Goal: Task Accomplishment & Management: Use online tool/utility

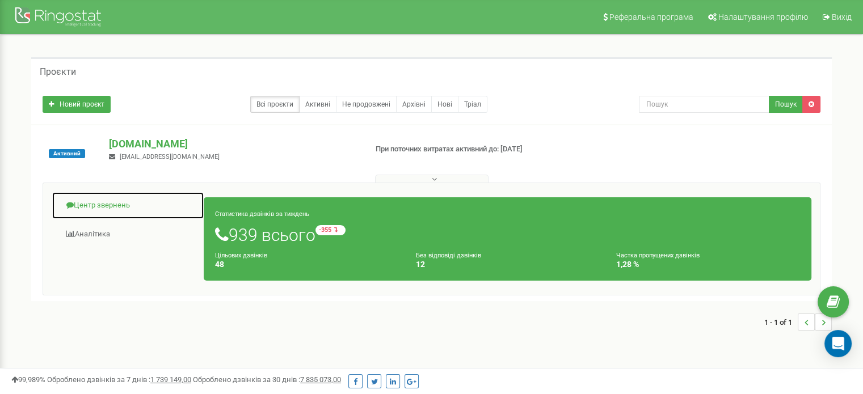
click at [100, 201] on link "Центр звернень" at bounding box center [128, 206] width 153 height 28
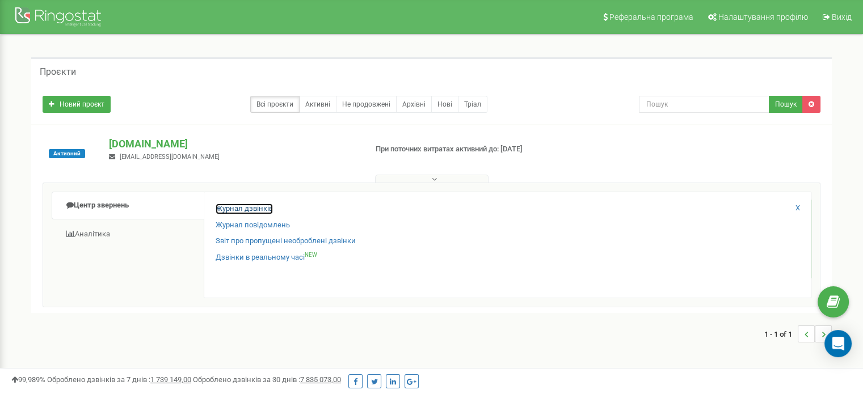
click at [254, 209] on link "Журнал дзвінків" at bounding box center [244, 209] width 57 height 11
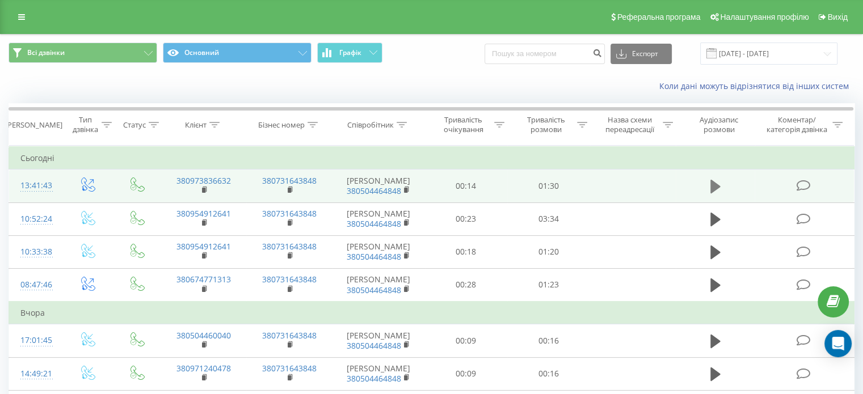
click at [720, 190] on icon at bounding box center [716, 187] width 10 height 16
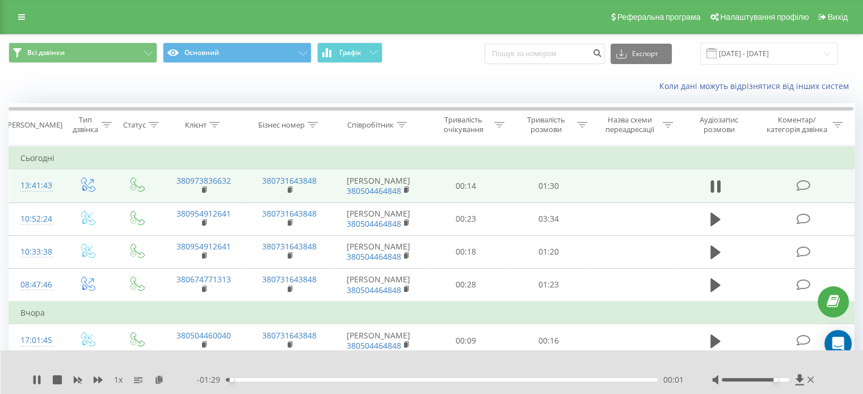
drag, startPoint x: 762, startPoint y: 380, endPoint x: 779, endPoint y: 379, distance: 17.0
click at [779, 379] on div at bounding box center [756, 380] width 68 height 3
click at [783, 379] on div at bounding box center [756, 380] width 68 height 3
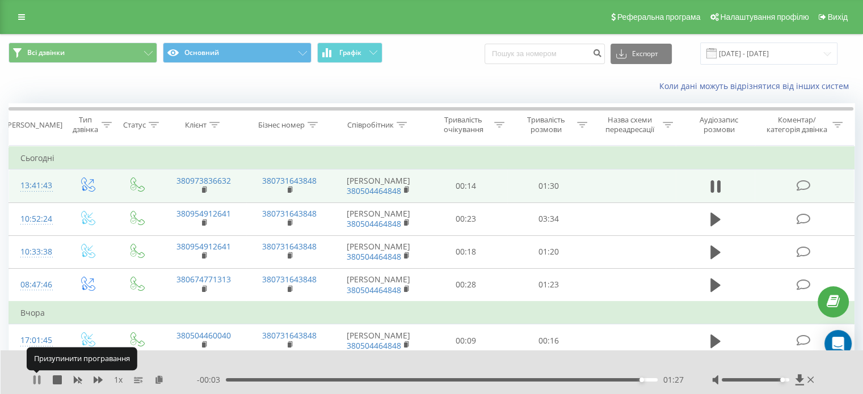
click at [35, 380] on icon at bounding box center [34, 380] width 2 height 9
click at [113, 79] on div "Коли дані можуть відрізнятися вiд інших систем" at bounding box center [432, 86] width 862 height 27
click at [799, 379] on icon at bounding box center [799, 380] width 9 height 11
